Goal: Task Accomplishment & Management: Manage account settings

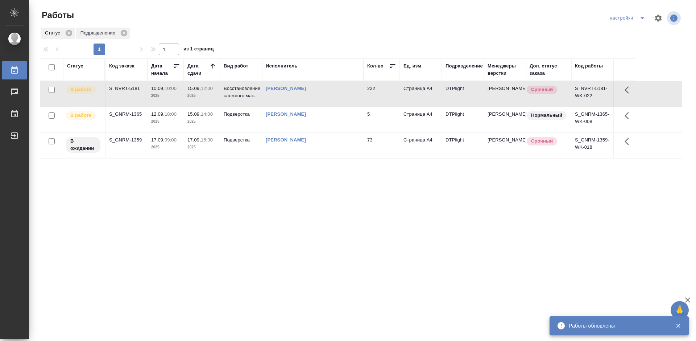
click at [124, 87] on div "S_NVRT-5181" at bounding box center [126, 88] width 35 height 7
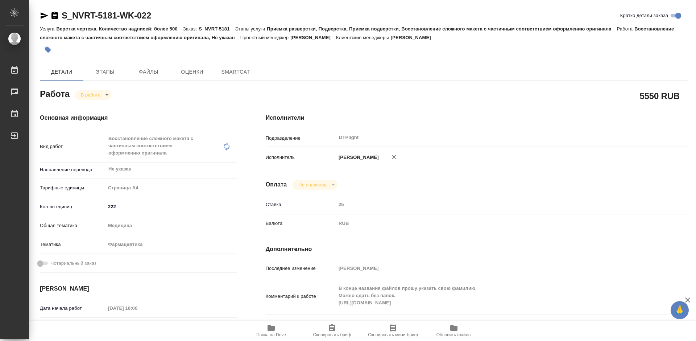
type textarea "x"
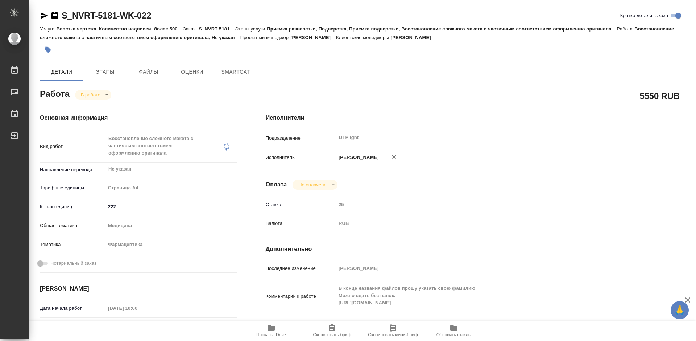
type textarea "x"
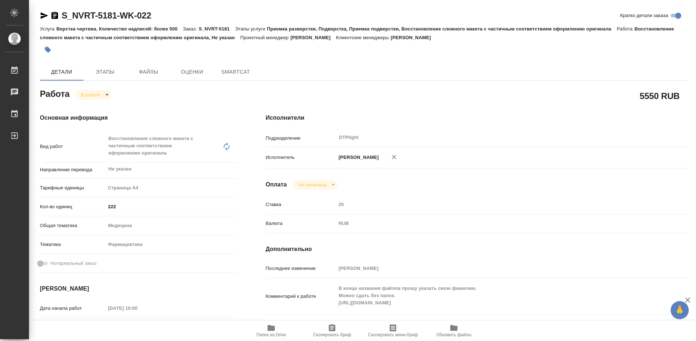
type textarea "x"
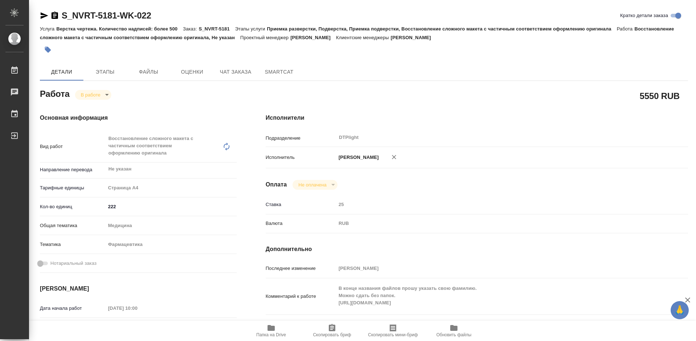
type textarea "x"
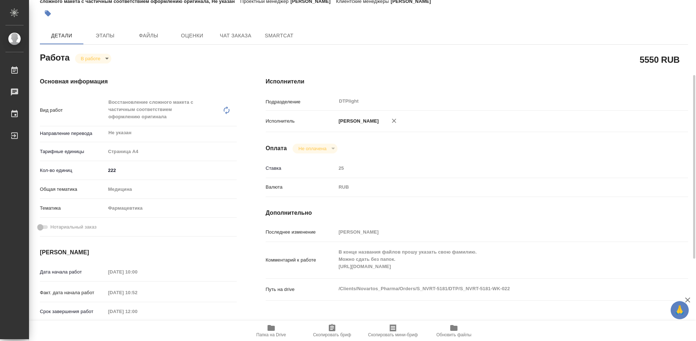
scroll to position [109, 0]
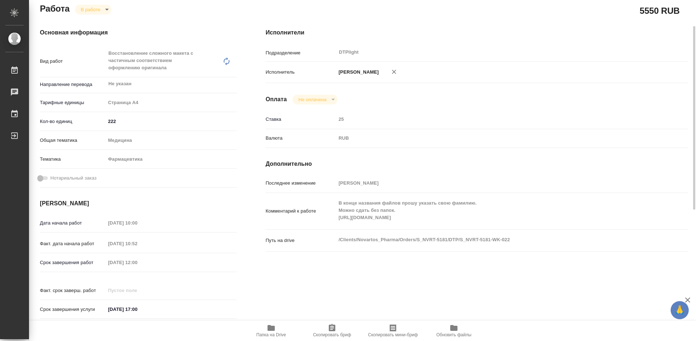
type textarea "x"
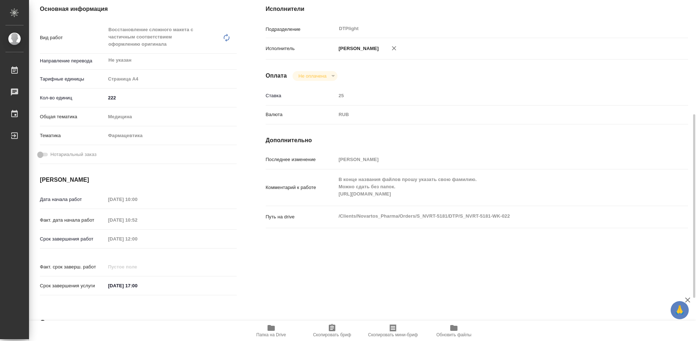
scroll to position [145, 0]
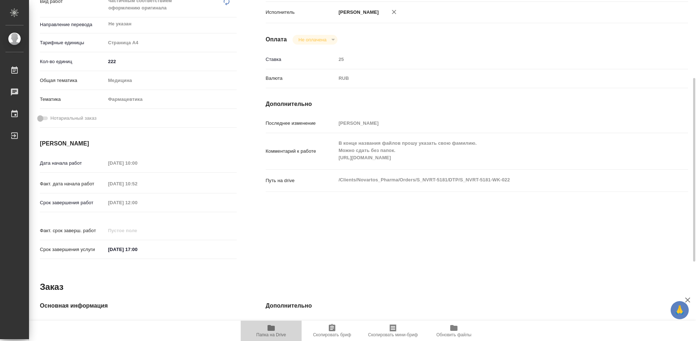
click at [275, 328] on icon "button" at bounding box center [271, 328] width 7 height 6
click at [276, 329] on span "Папка на Drive" at bounding box center [271, 330] width 52 height 14
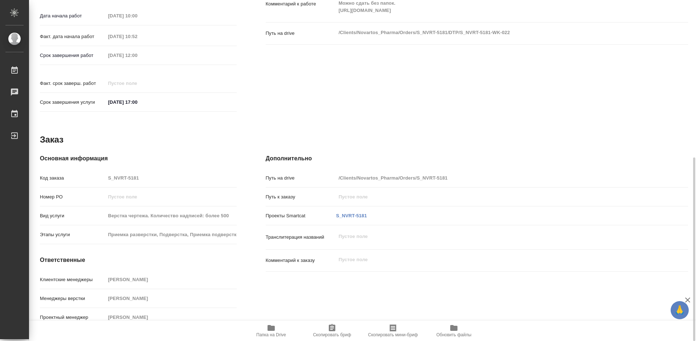
scroll to position [75, 0]
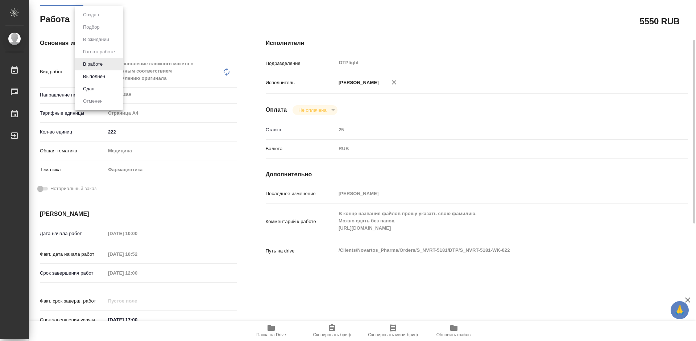
click at [97, 21] on body "🙏 .cls-1 fill:#fff; AWATERA Tretyakova Mariya Работы 0 Чаты График Выйти S_NVRT…" at bounding box center [348, 170] width 696 height 341
click at [94, 76] on button "Выполнен" at bounding box center [94, 77] width 26 height 8
type textarea "x"
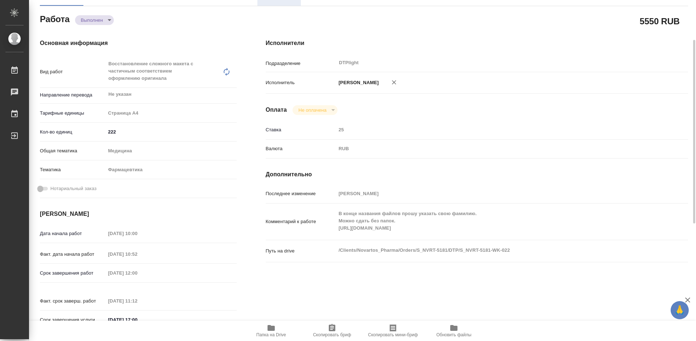
type textarea "x"
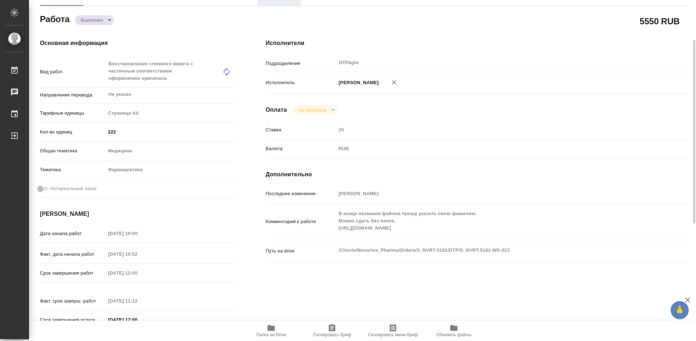
type textarea "x"
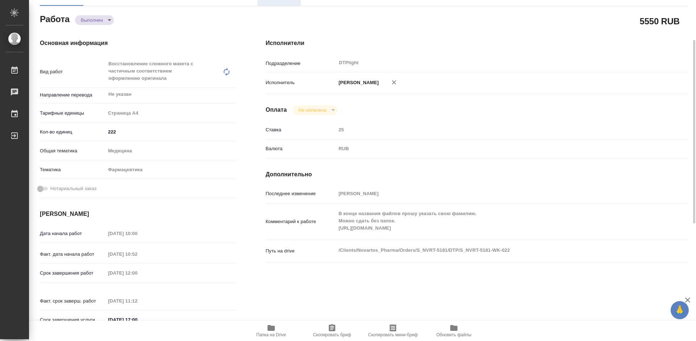
type textarea "x"
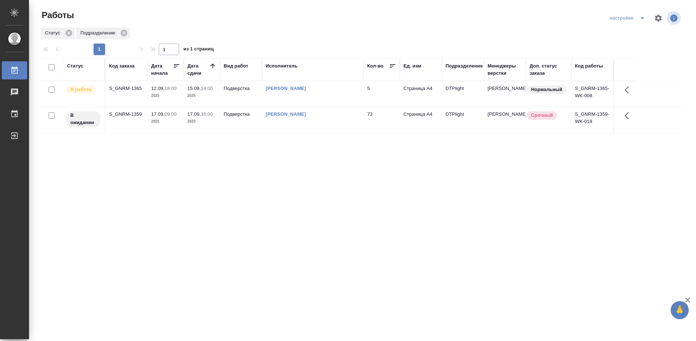
click at [293, 185] on div "Статус Код заказа Дата начала Дата сдачи Вид работ Исполнитель Кол-во Ед. изм П…" at bounding box center [361, 188] width 642 height 261
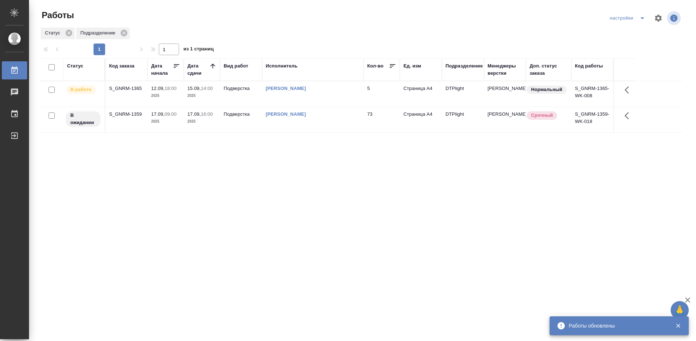
click at [267, 193] on div "Статус Код заказа Дата начала Дата сдачи Вид работ Исполнитель Кол-во Ед. изм П…" at bounding box center [361, 188] width 642 height 261
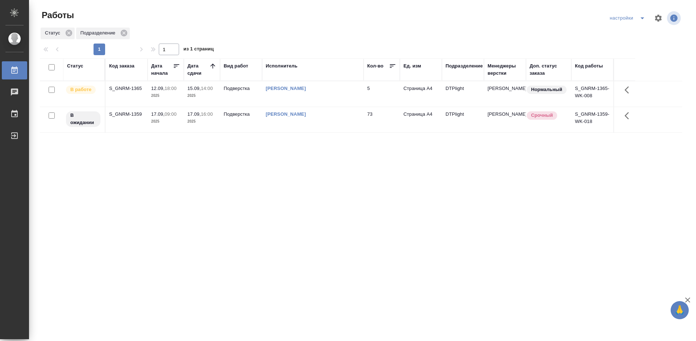
click at [128, 88] on div "S_GNRM-1365" at bounding box center [126, 88] width 35 height 7
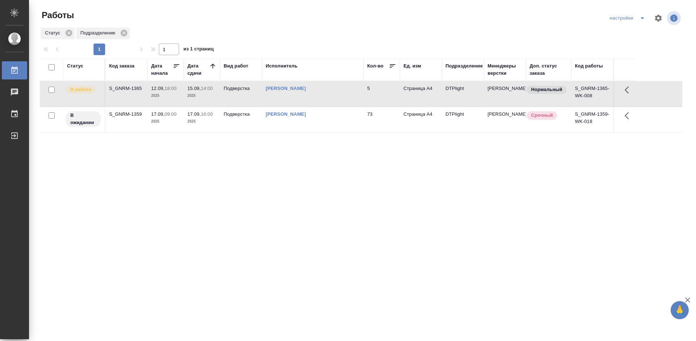
click at [128, 88] on div "S_GNRM-1365" at bounding box center [126, 88] width 35 height 7
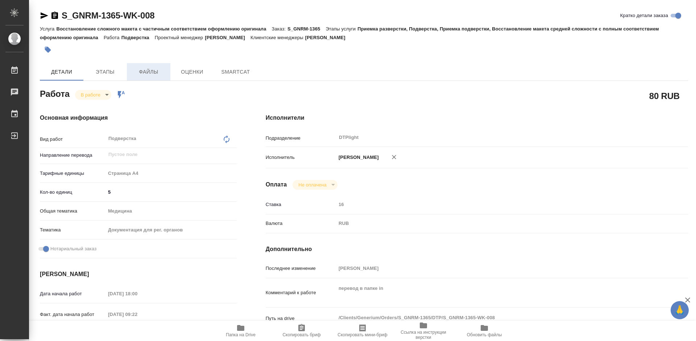
type textarea "x"
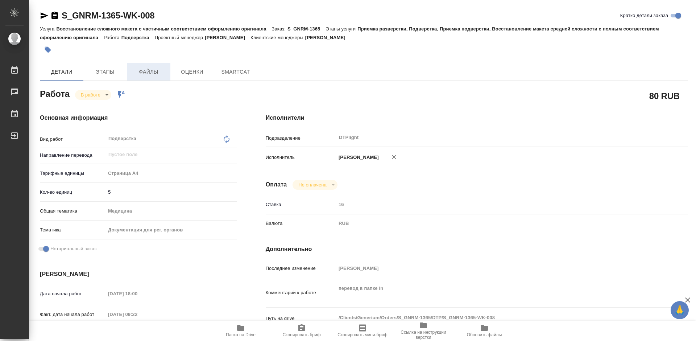
type textarea "x"
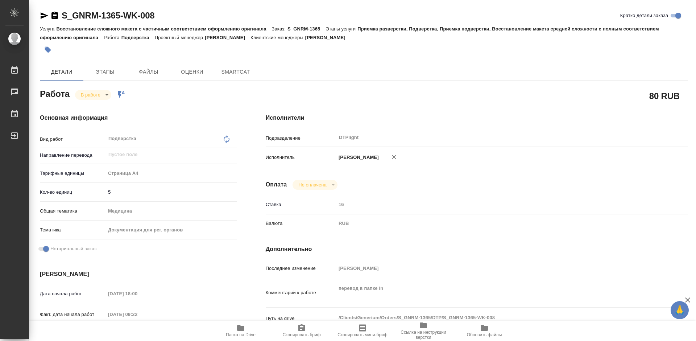
type textarea "x"
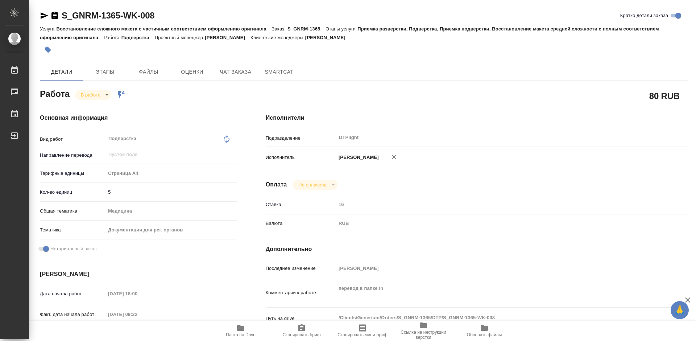
type textarea "x"
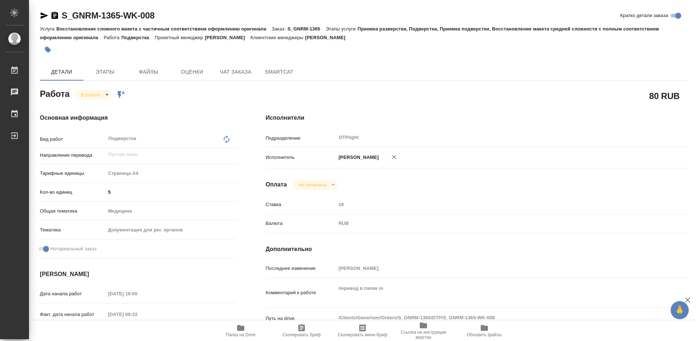
scroll to position [73, 0]
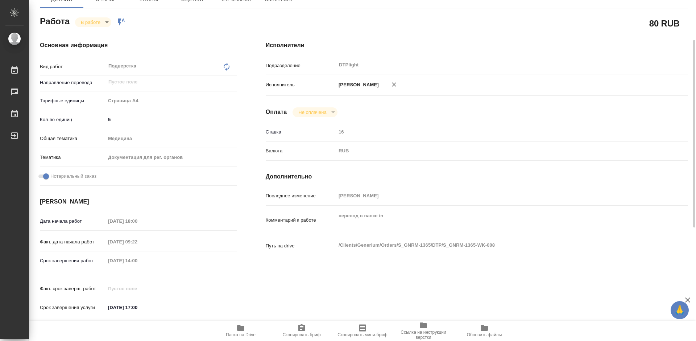
type textarea "x"
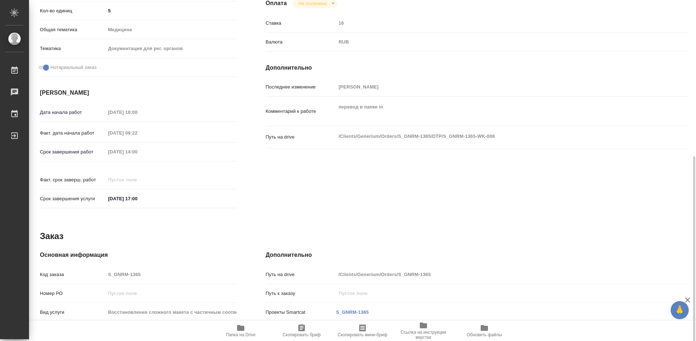
scroll to position [218, 0]
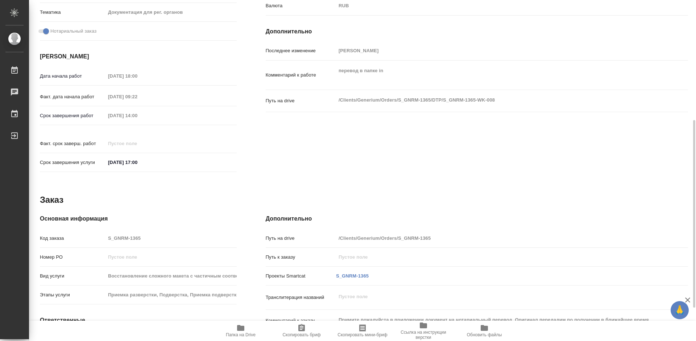
click at [249, 324] on span "Папка на Drive" at bounding box center [241, 330] width 52 height 14
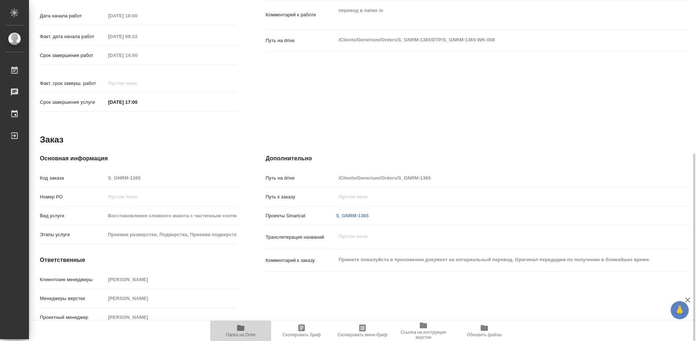
click at [245, 334] on span "Папка на Drive" at bounding box center [241, 334] width 30 height 5
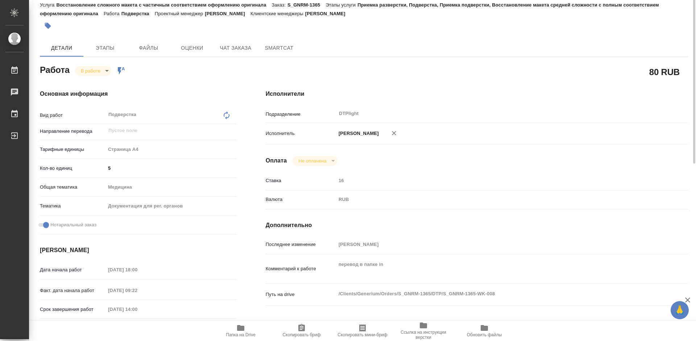
scroll to position [0, 0]
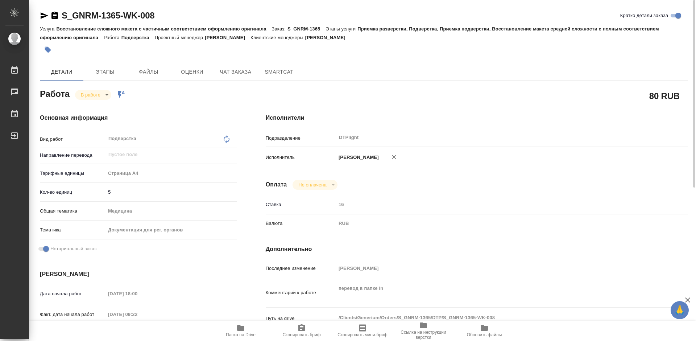
click at [86, 97] on body "🙏 .cls-1 fill:#fff; AWATERA Tretyakova Mariya Работы 0 Чаты График Выйти S_GNRM…" at bounding box center [348, 170] width 696 height 341
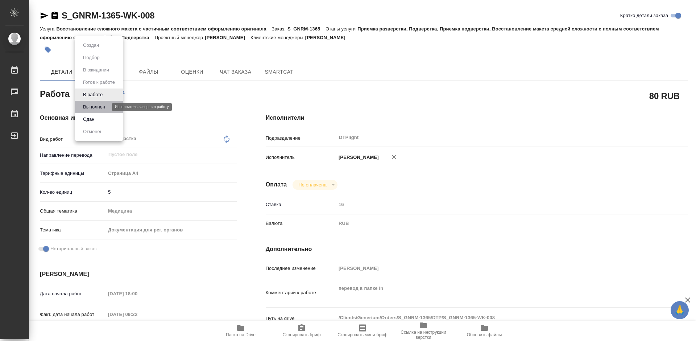
click at [93, 108] on button "Выполнен" at bounding box center [94, 107] width 26 height 8
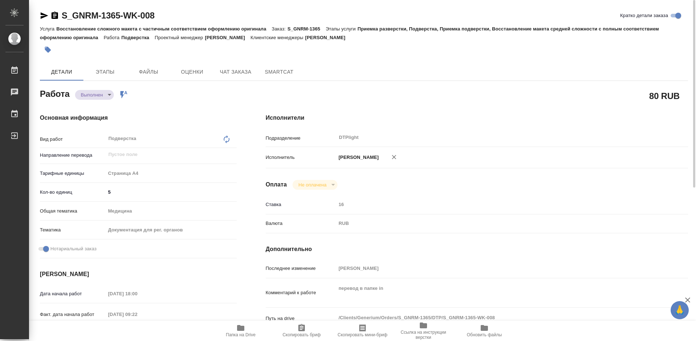
type textarea "x"
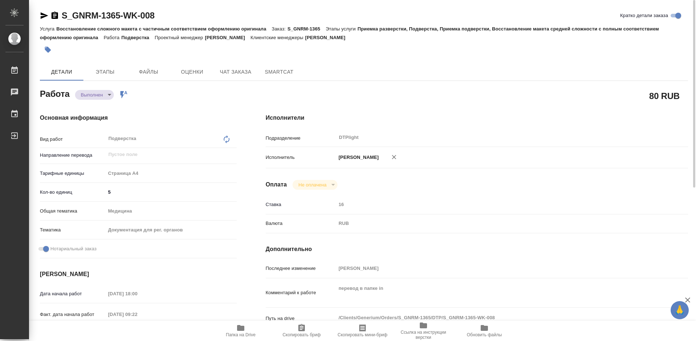
type textarea "x"
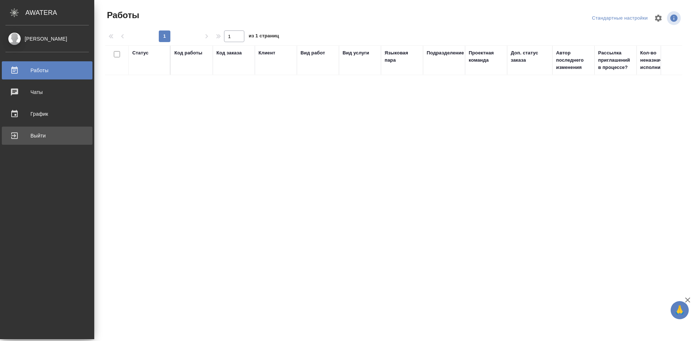
click at [16, 136] on div "Выйти" at bounding box center [46, 135] width 83 height 11
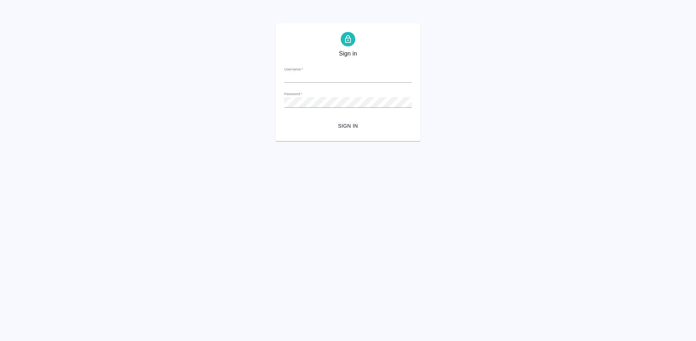
type input "[PERSON_NAME][EMAIL_ADDRESS][DOMAIN_NAME]"
click at [347, 124] on span "Sign in" at bounding box center [348, 125] width 116 height 9
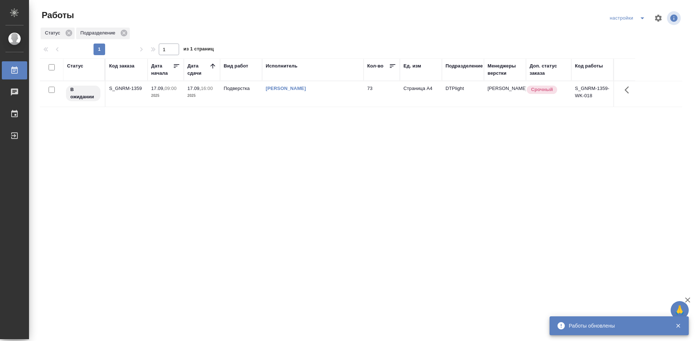
click at [135, 89] on div "S_GNRM-1359" at bounding box center [126, 88] width 35 height 7
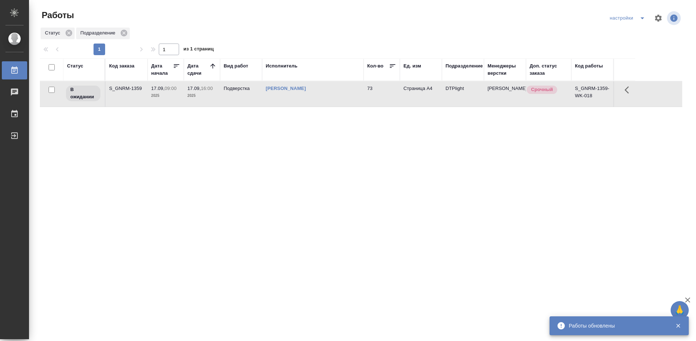
click at [135, 89] on div "S_GNRM-1359" at bounding box center [126, 88] width 35 height 7
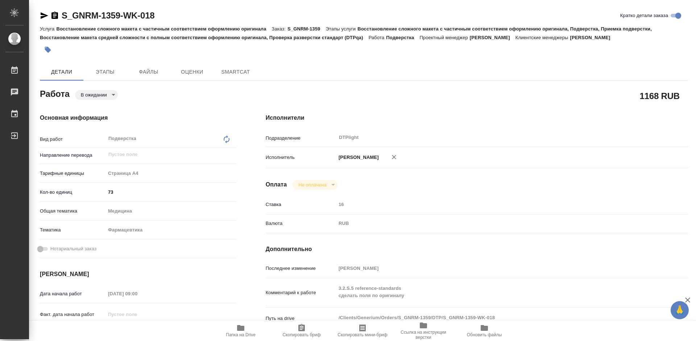
type textarea "x"
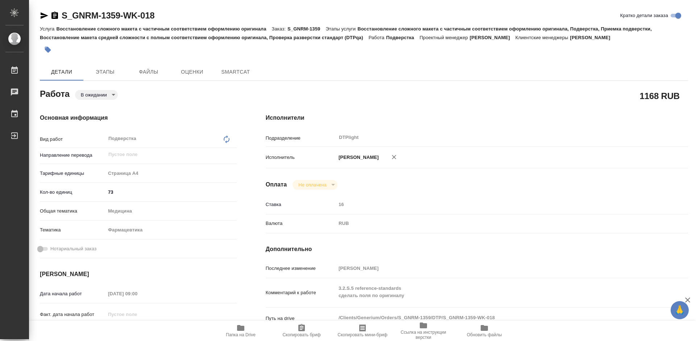
type textarea "x"
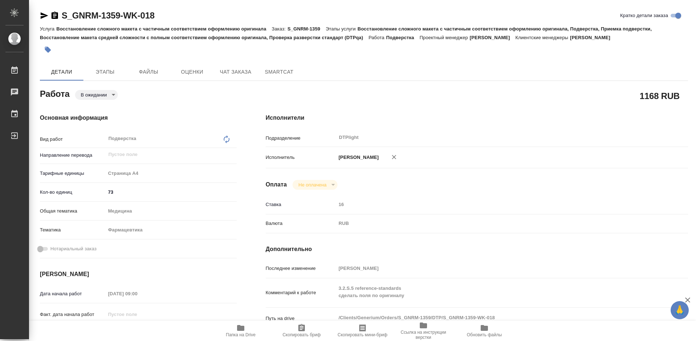
type textarea "x"
